Goal: Information Seeking & Learning: Understand process/instructions

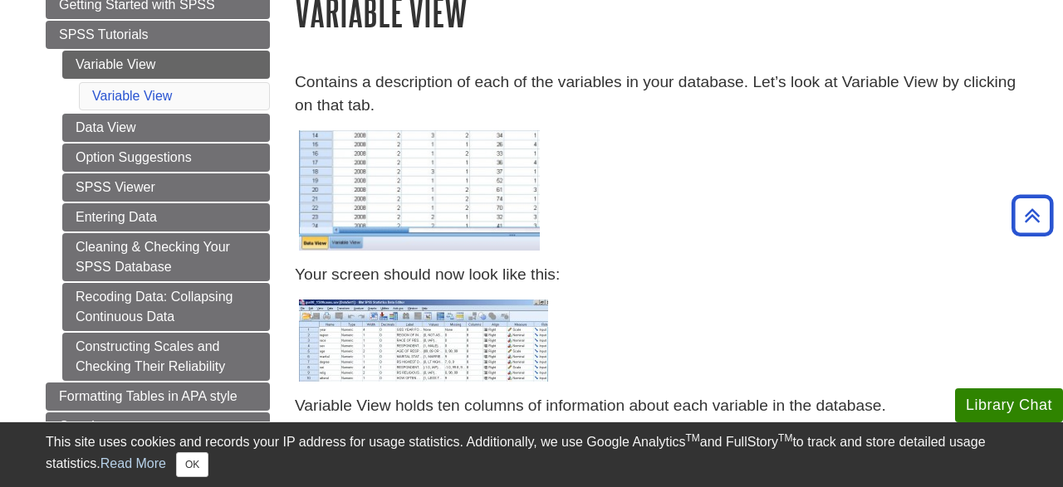
scroll to position [259, 0]
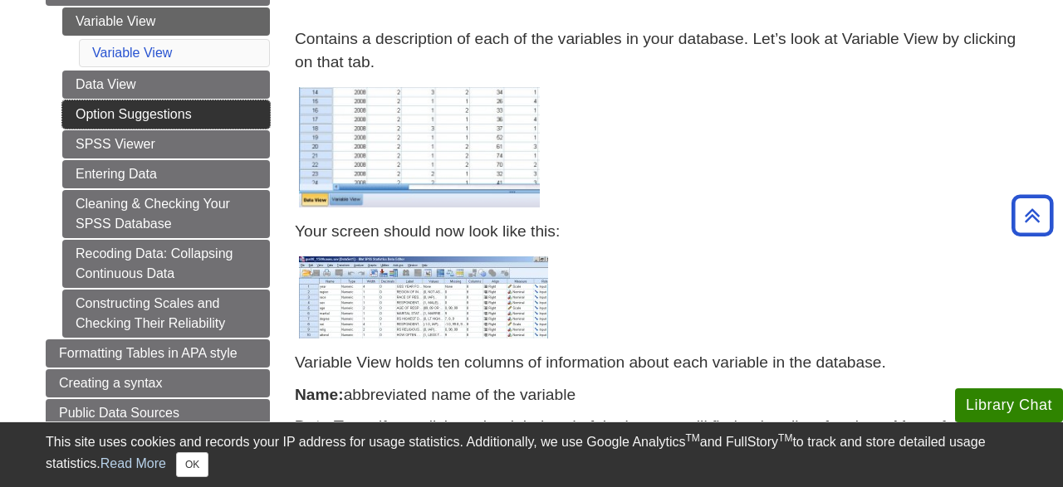
click at [151, 112] on link "Option Suggestions" at bounding box center [166, 114] width 208 height 28
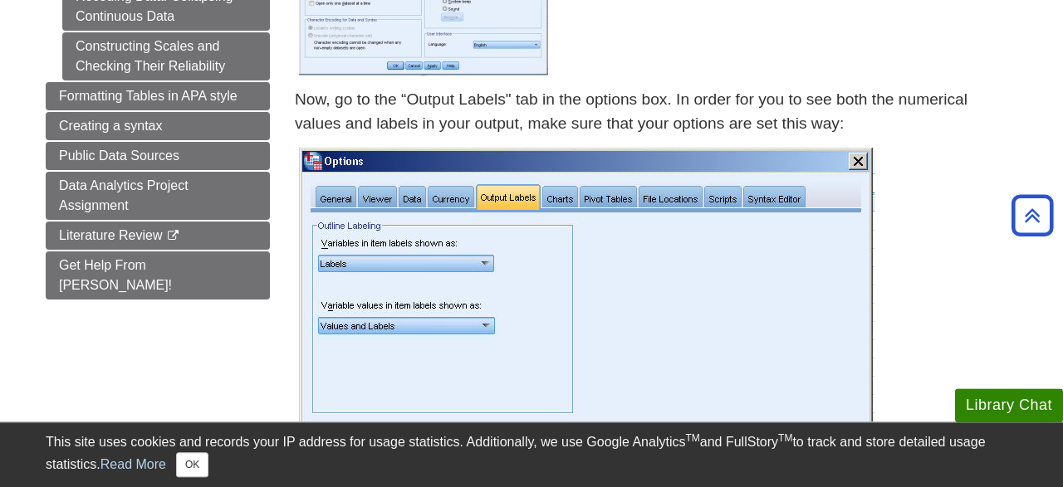
scroll to position [475, 0]
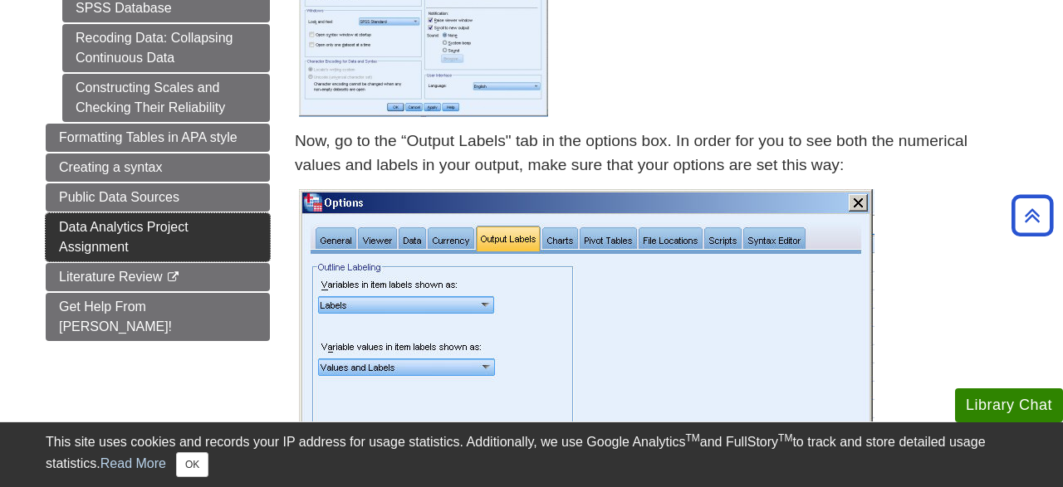
click at [173, 233] on link "Data Analytics Project Assignment" at bounding box center [158, 237] width 224 height 48
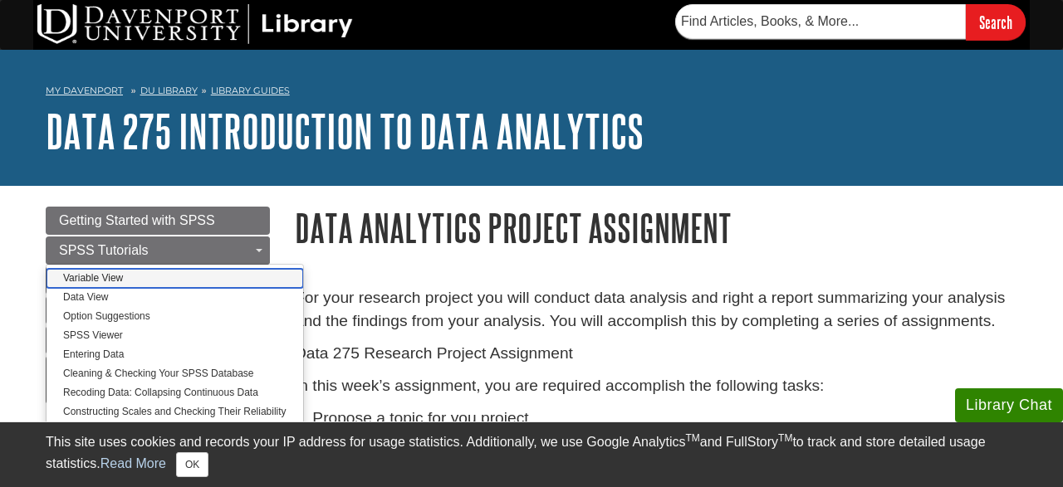
click at [94, 278] on link "Variable View" at bounding box center [175, 278] width 257 height 19
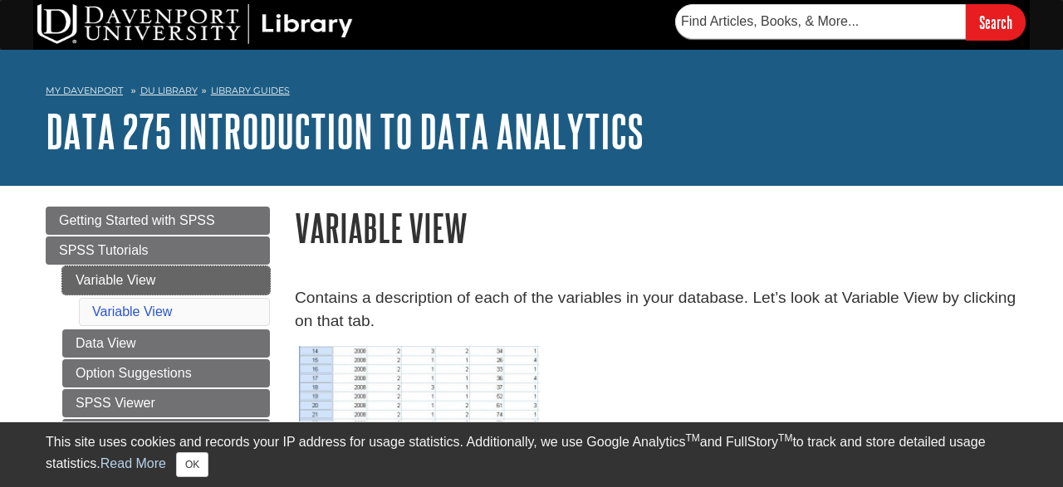
click at [94, 278] on link "Variable View" at bounding box center [166, 281] width 208 height 28
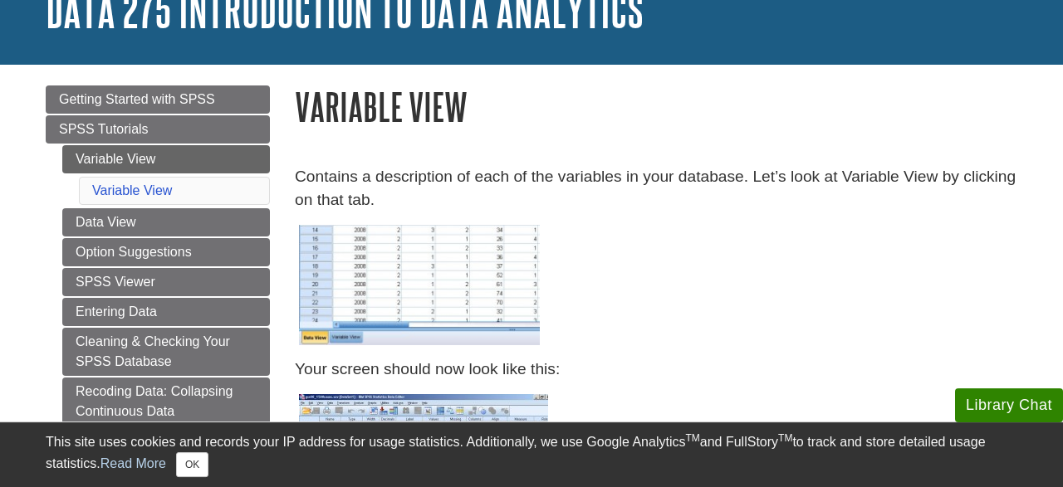
scroll to position [130, 0]
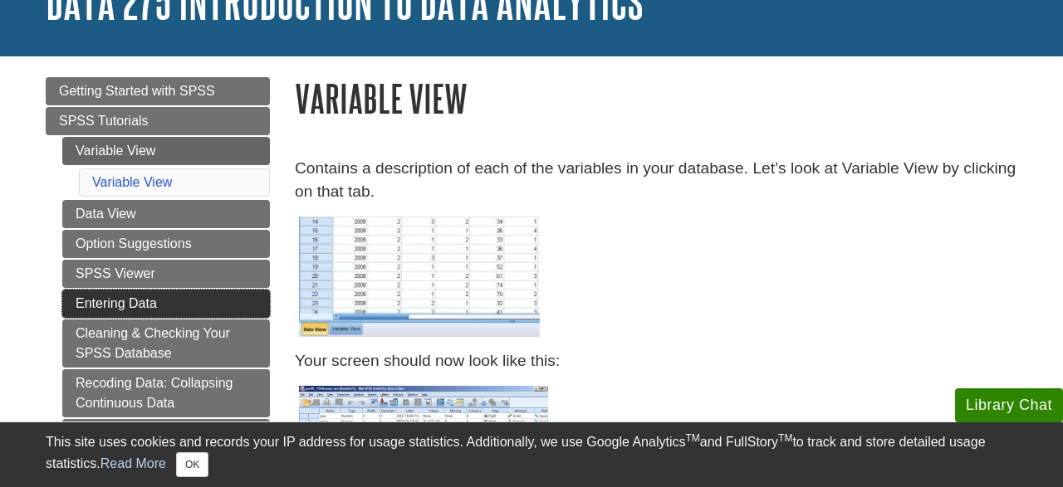
click at [109, 299] on link "Entering Data" at bounding box center [166, 304] width 208 height 28
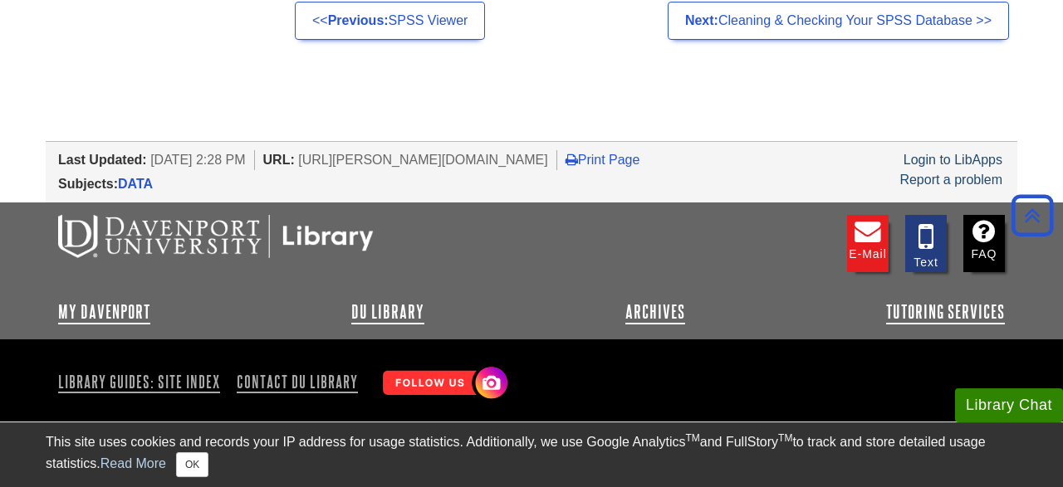
scroll to position [1149, 0]
